Goal: Communication & Community: Connect with others

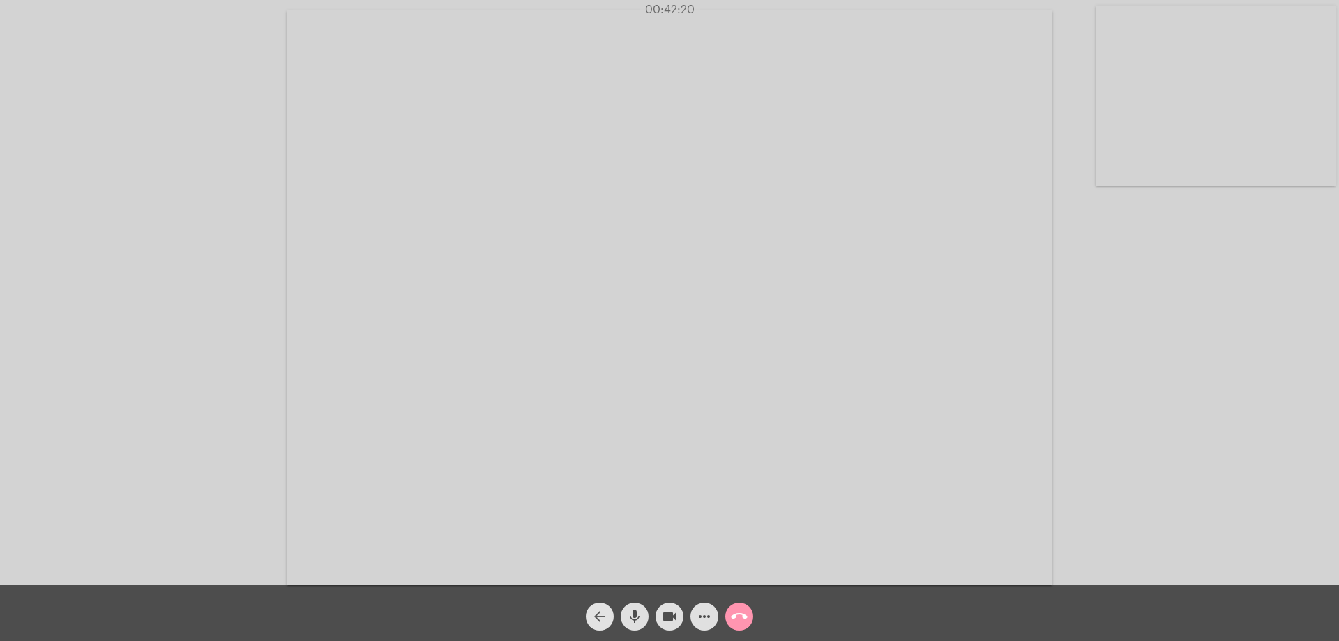
click at [597, 615] on mat-icon "arrow_back" at bounding box center [599, 616] width 17 height 17
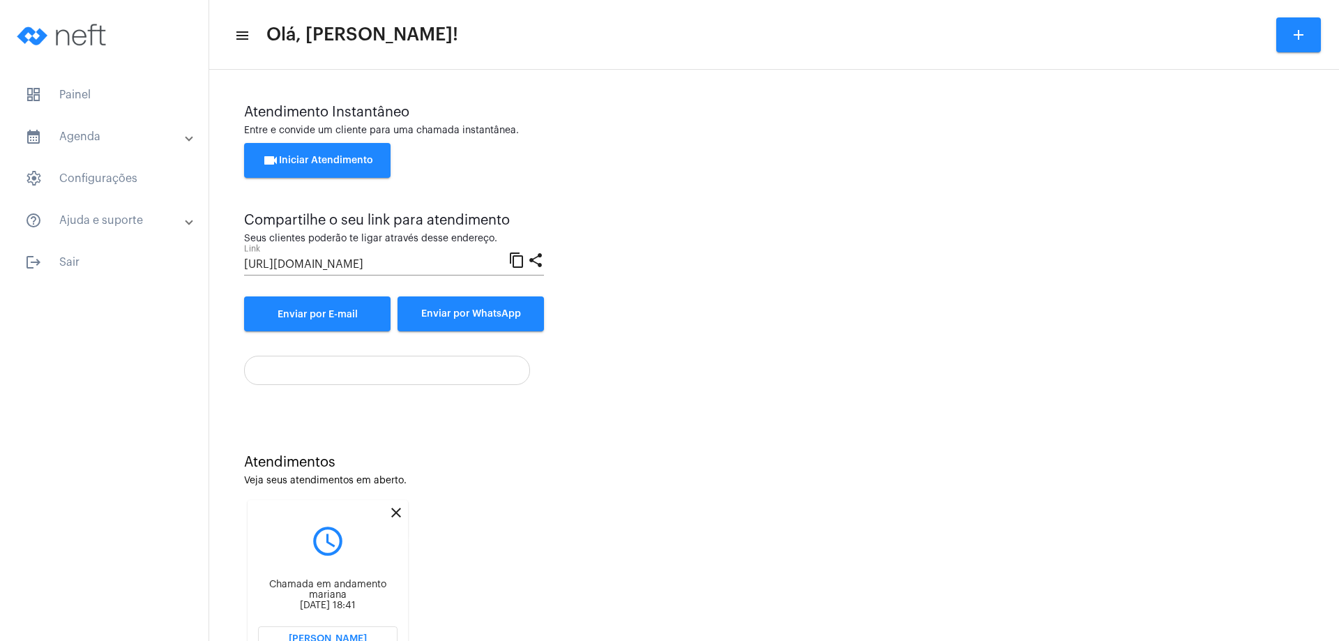
click at [400, 512] on mat-icon "close" at bounding box center [396, 512] width 17 height 17
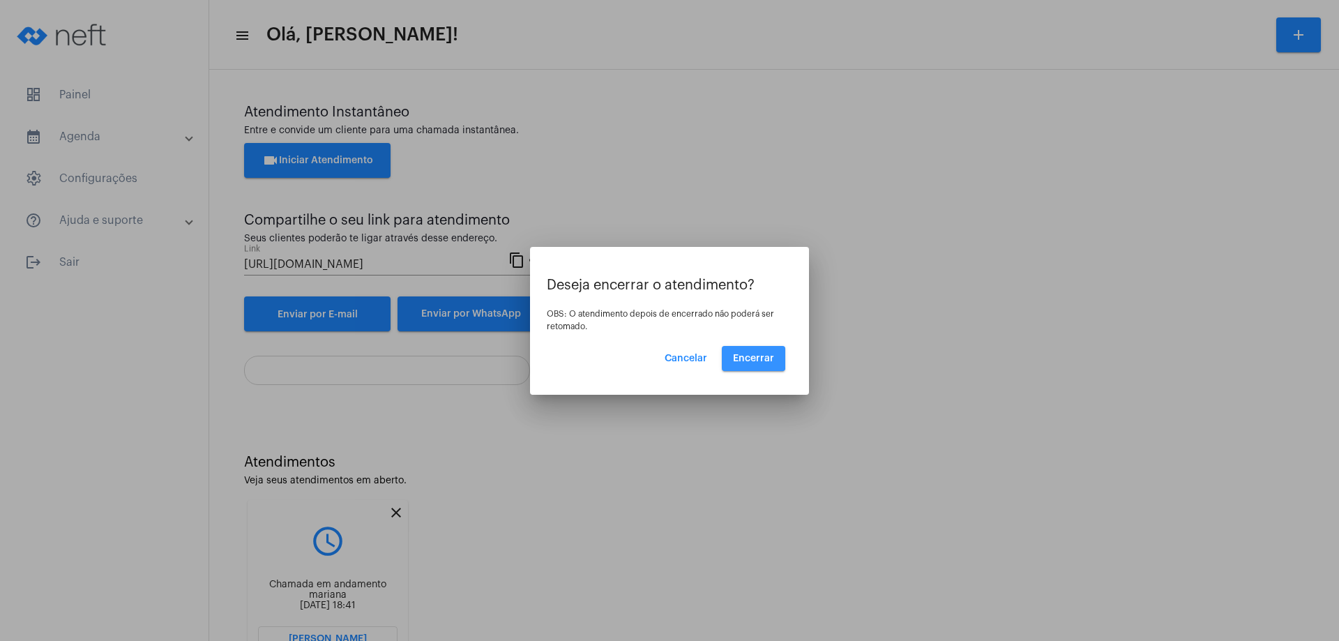
click at [752, 354] on span "Encerrar" at bounding box center [753, 359] width 41 height 10
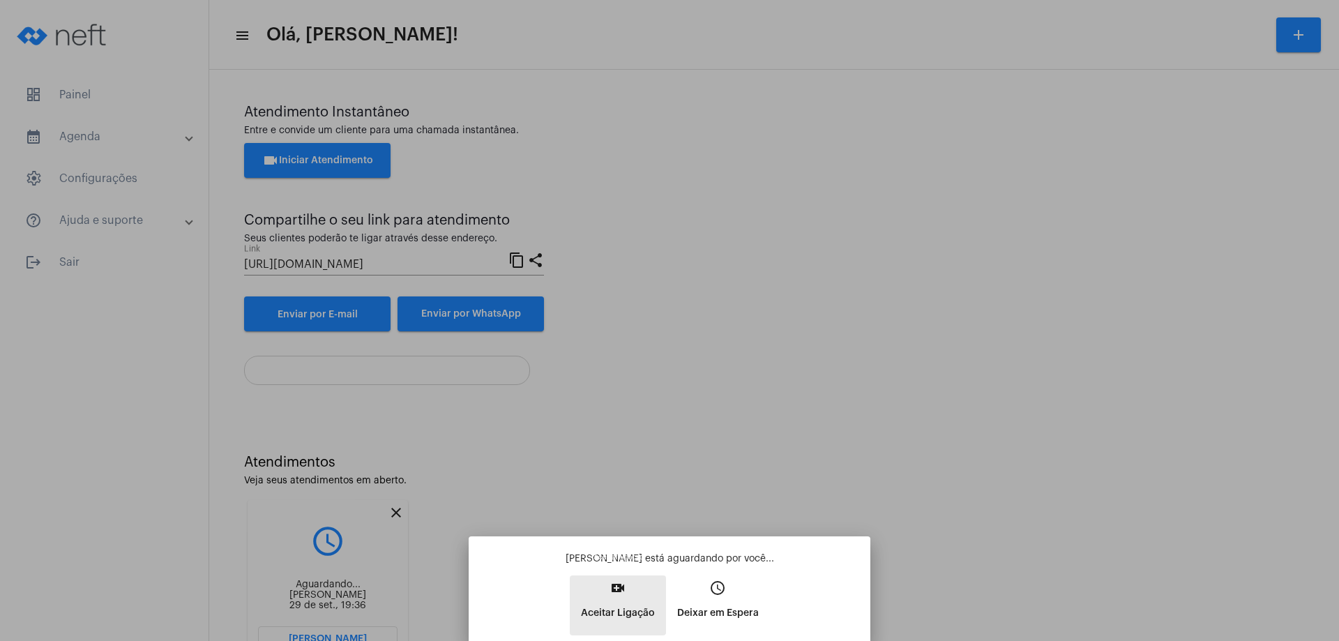
click at [617, 584] on mat-icon "video_call" at bounding box center [618, 588] width 17 height 17
